Goal: Information Seeking & Learning: Learn about a topic

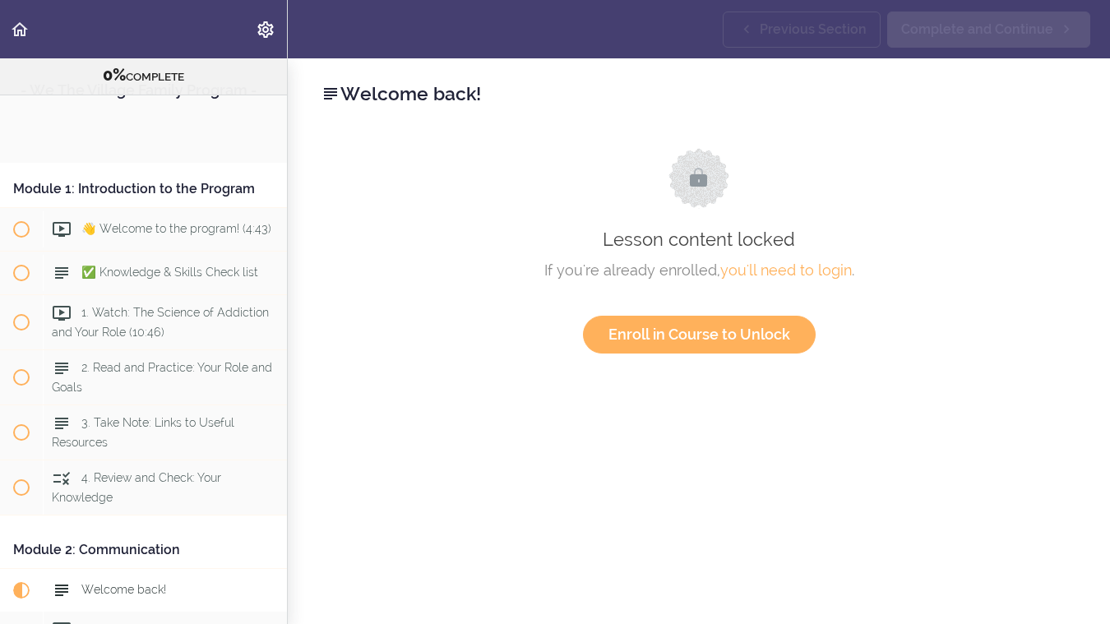
scroll to position [446, 0]
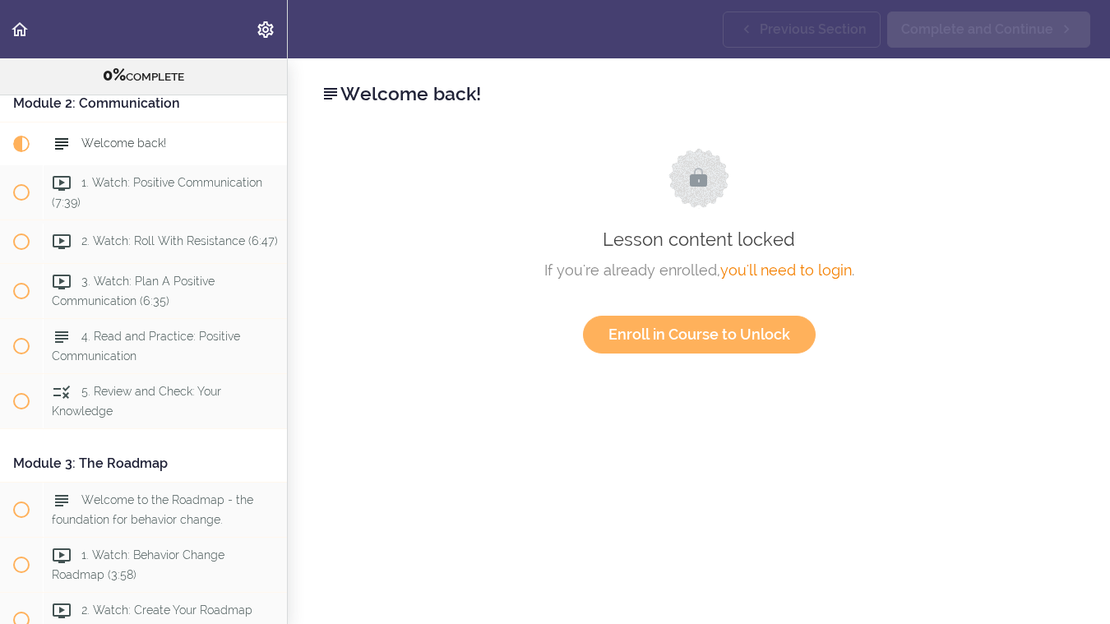
click at [769, 268] on link "you'll need to login" at bounding box center [786, 269] width 132 height 17
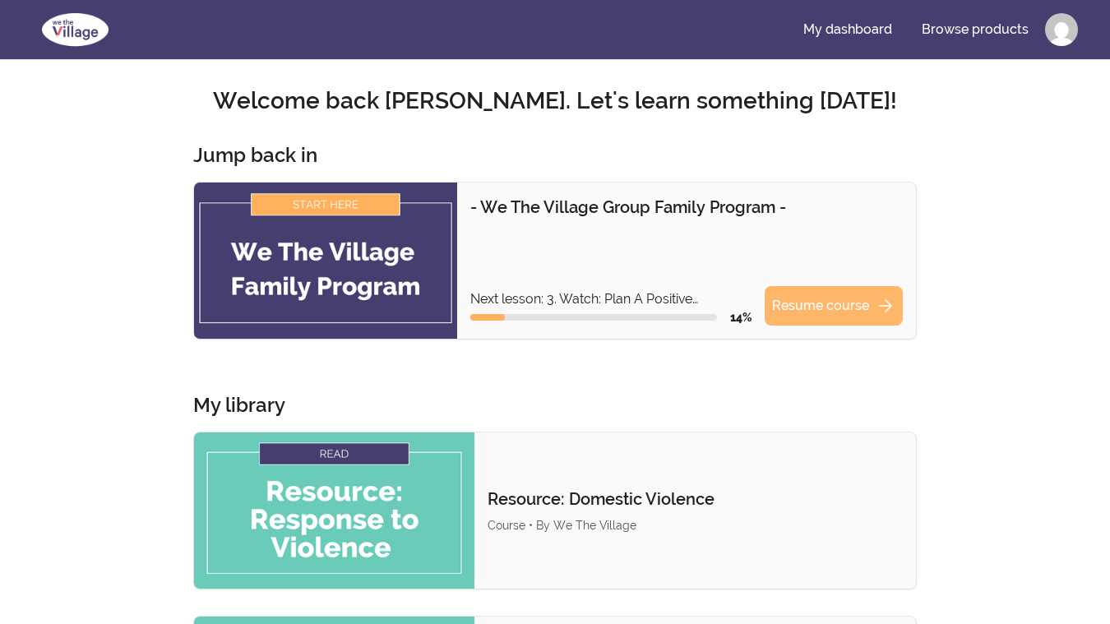
click at [817, 315] on link "Resume course arrow_forward" at bounding box center [834, 305] width 138 height 39
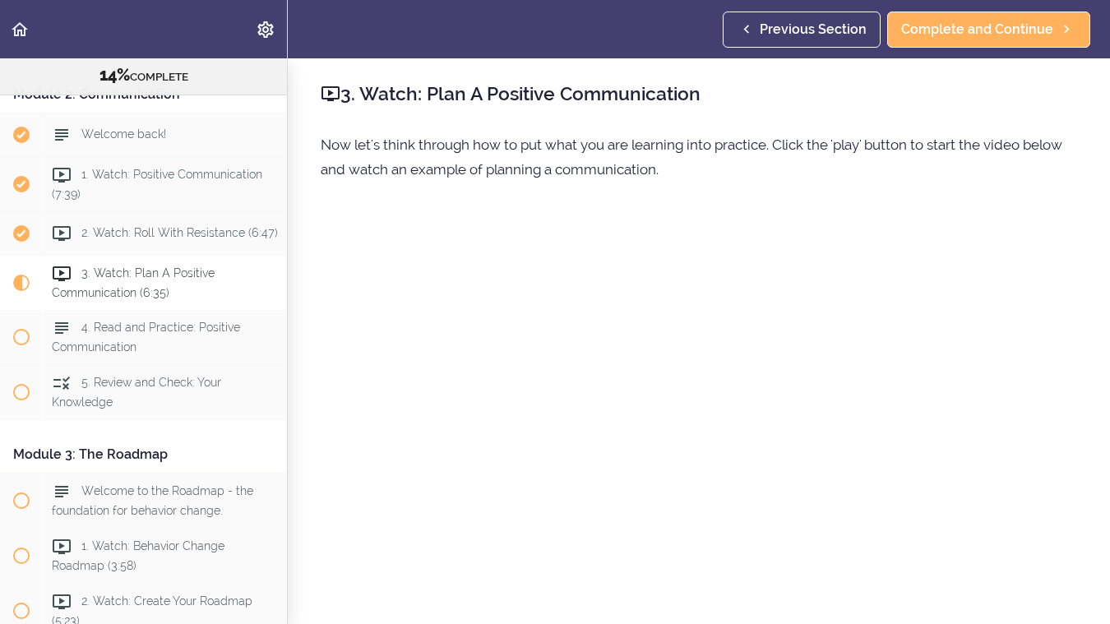
scroll to position [469, 0]
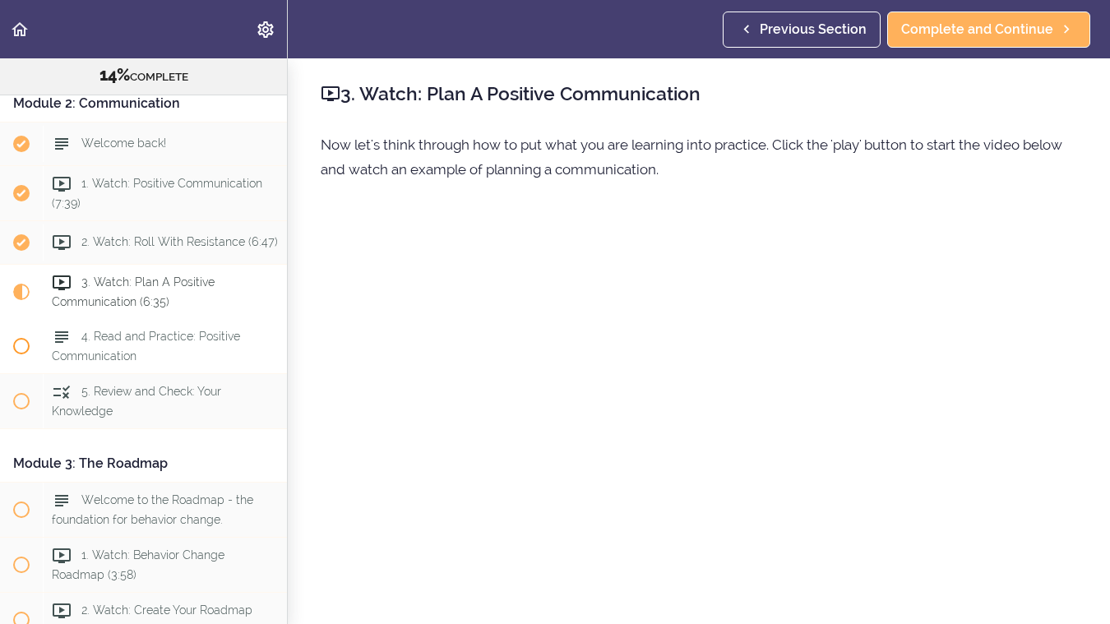
click at [110, 344] on div "4. Read and Practice: Positive Communication" at bounding box center [165, 346] width 244 height 54
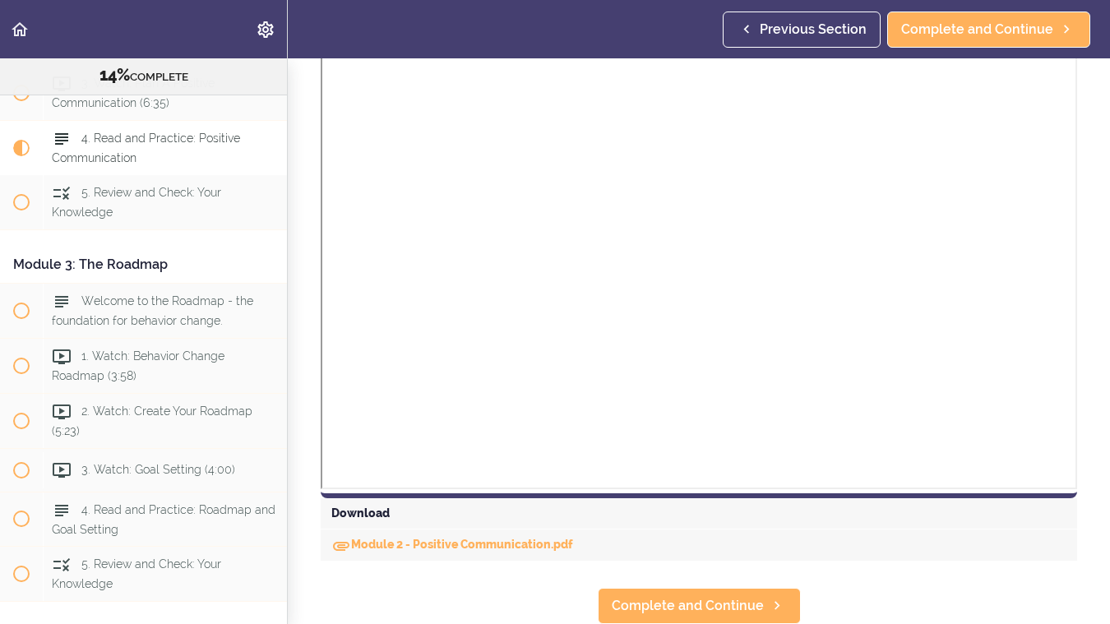
scroll to position [1151, 0]
click at [369, 545] on link "Module 2 - Positive Communication.pdf" at bounding box center [452, 544] width 242 height 13
